Goal: Information Seeking & Learning: Compare options

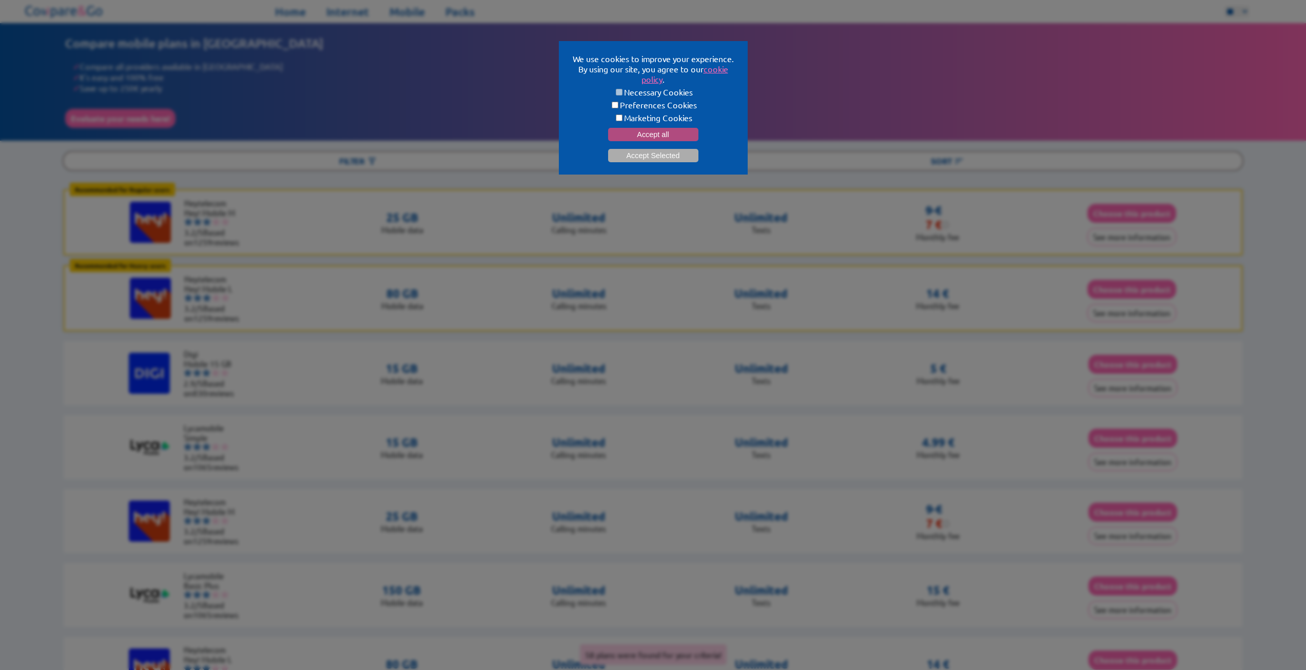
click at [663, 129] on button "Accept all" at bounding box center [653, 134] width 90 height 13
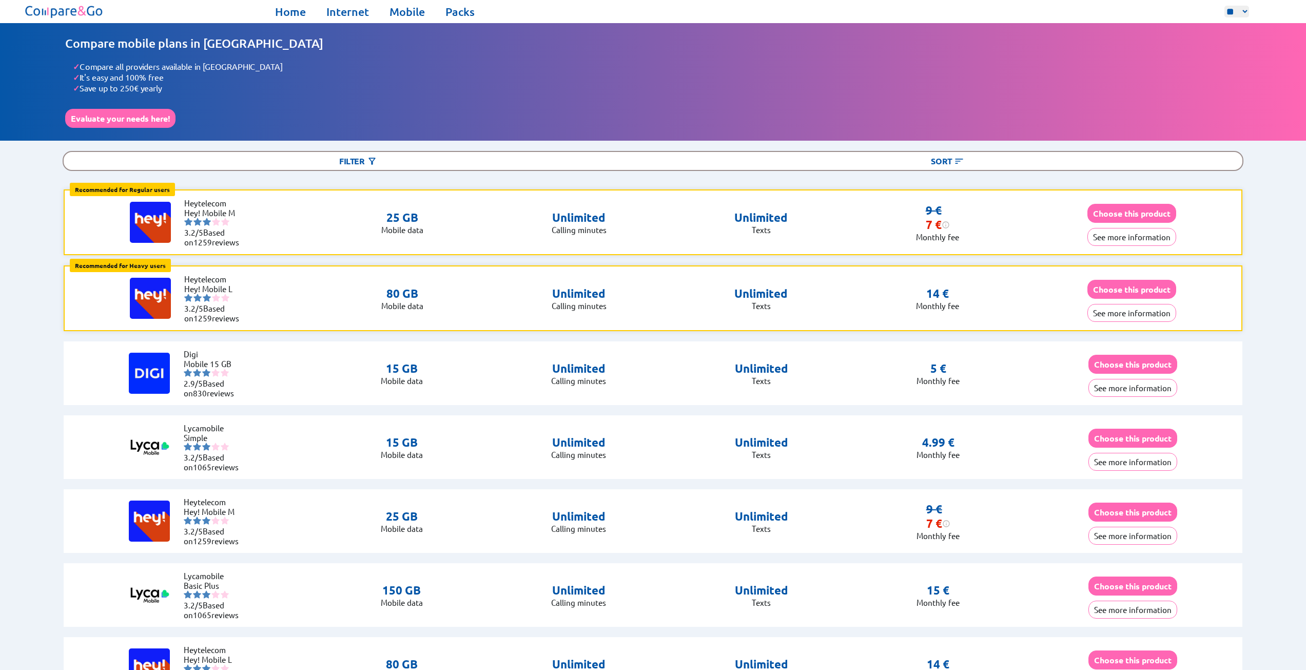
click at [350, 18] on div "Home Internet Mobile Packs ** ** ** Home Internet Mobile Packs" at bounding box center [653, 11] width 1306 height 23
click at [347, 7] on link "Internet" at bounding box center [347, 12] width 43 height 14
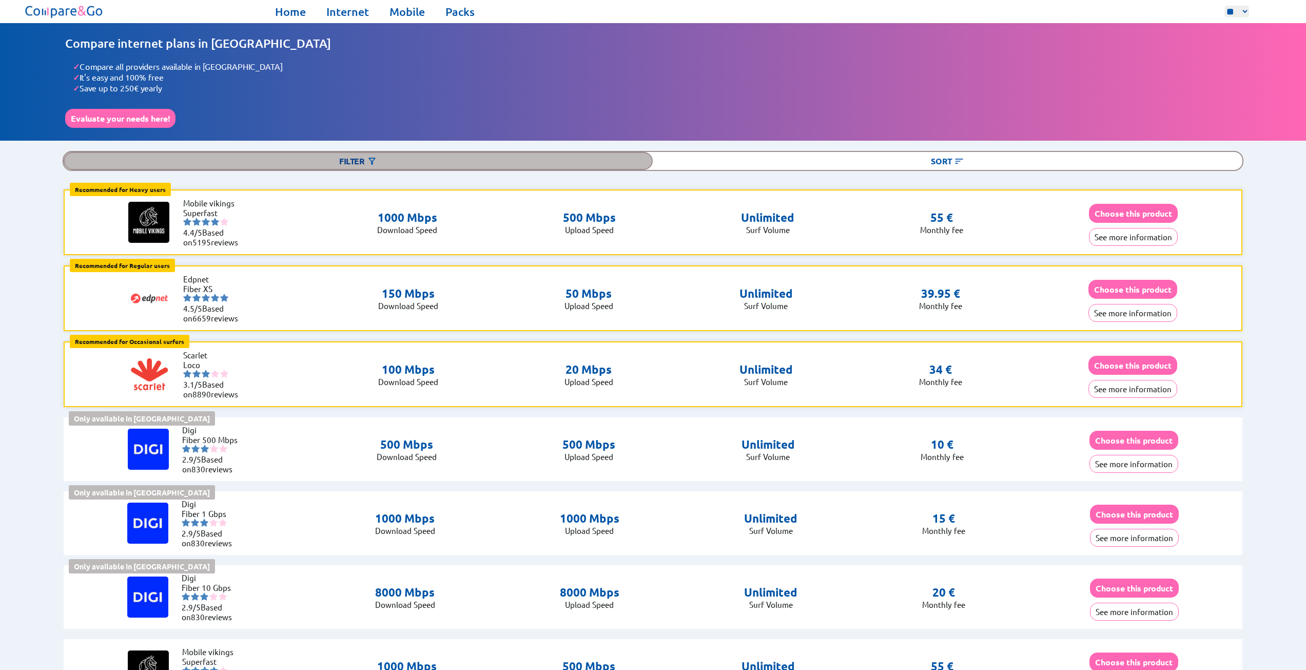
click at [360, 155] on div "Filter" at bounding box center [358, 161] width 589 height 18
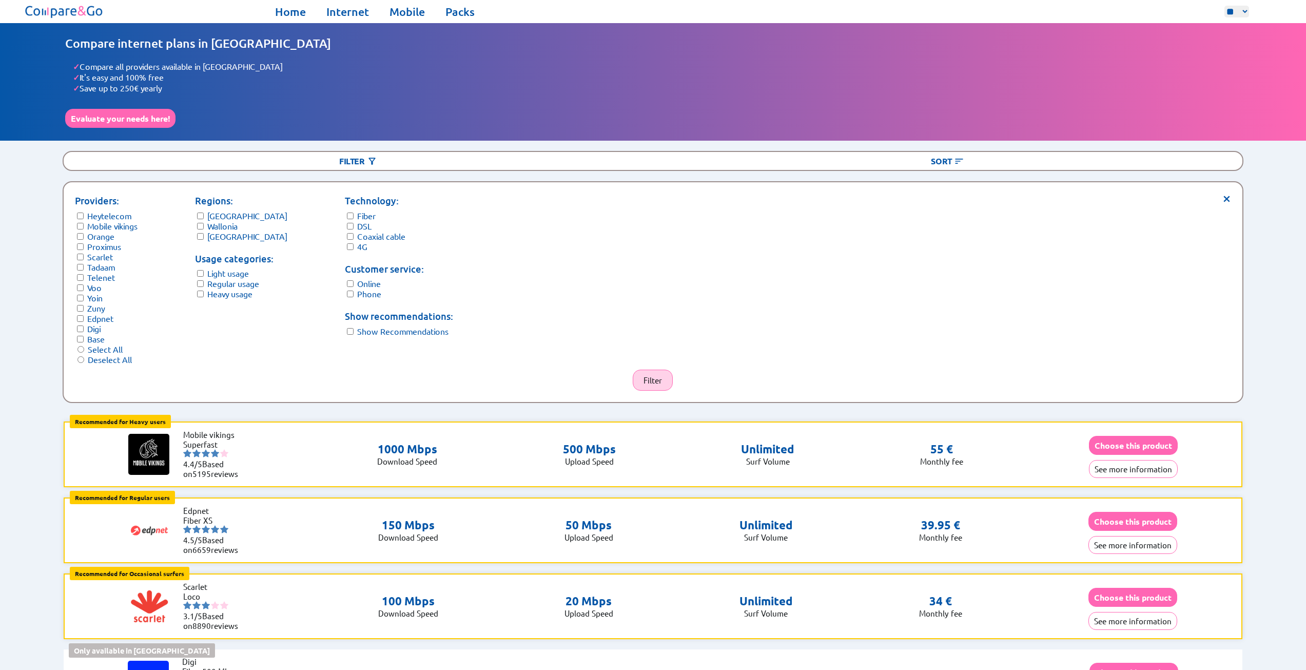
click at [646, 371] on button "Filter" at bounding box center [653, 379] width 40 height 21
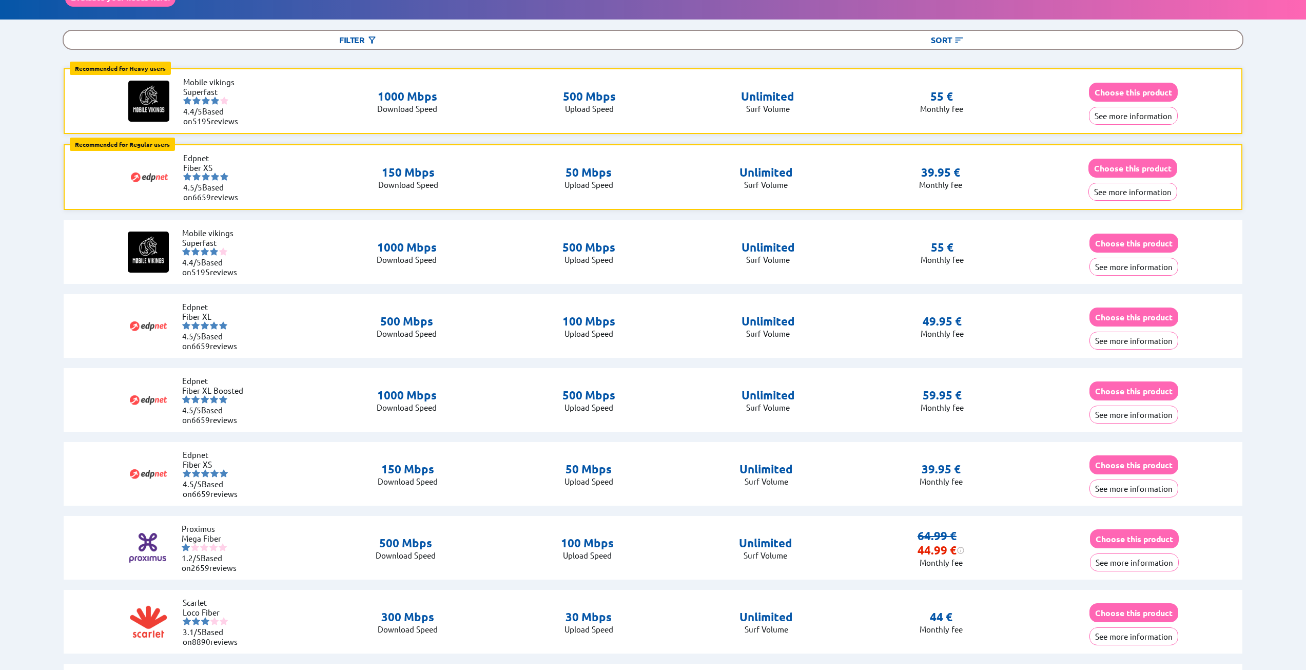
scroll to position [103, 0]
